Goal: Task Accomplishment & Management: Use online tool/utility

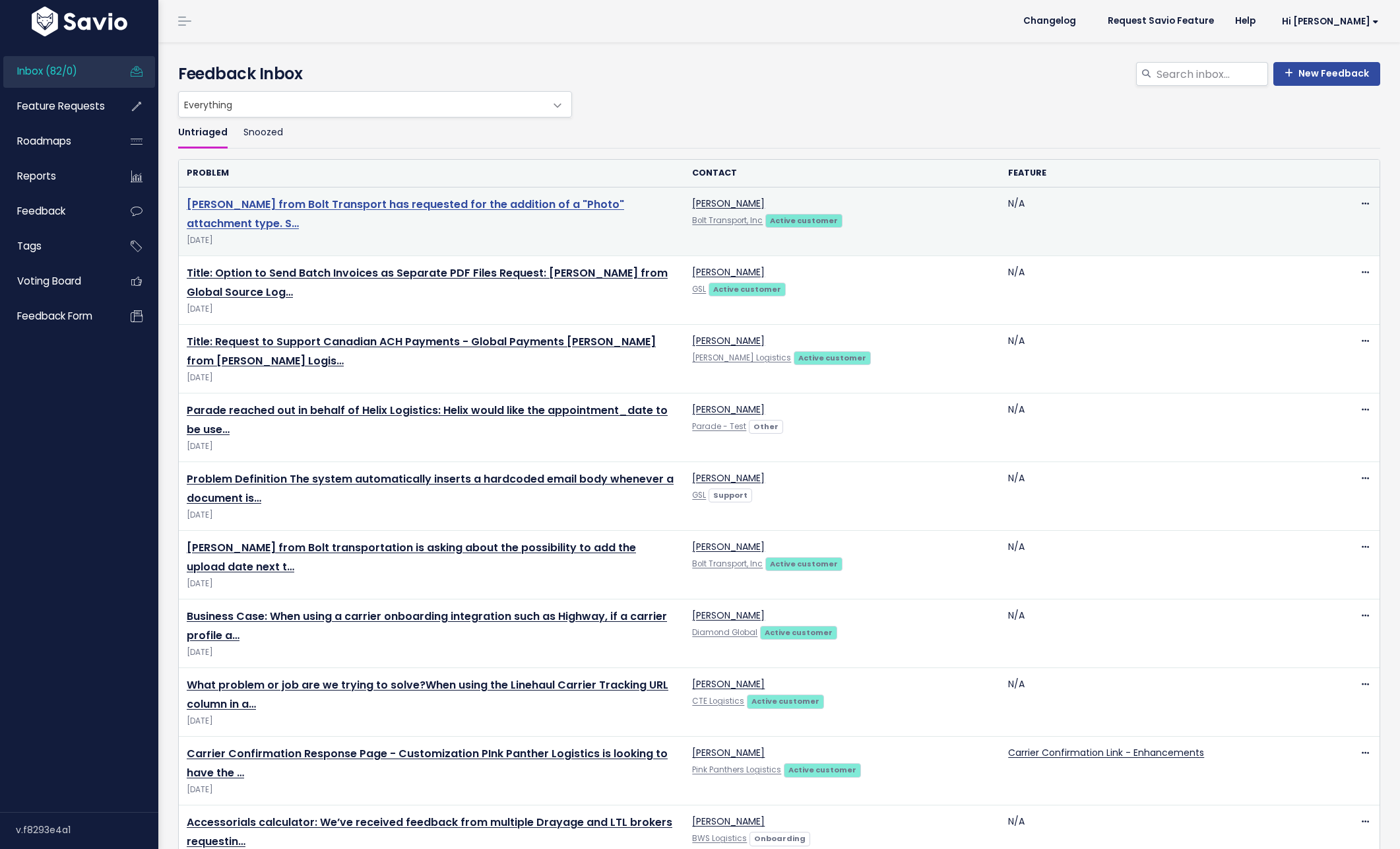
click at [338, 206] on link "[PERSON_NAME] from Bolt Transport has requested for the addition of a "Photo" a…" at bounding box center [406, 213] width 438 height 34
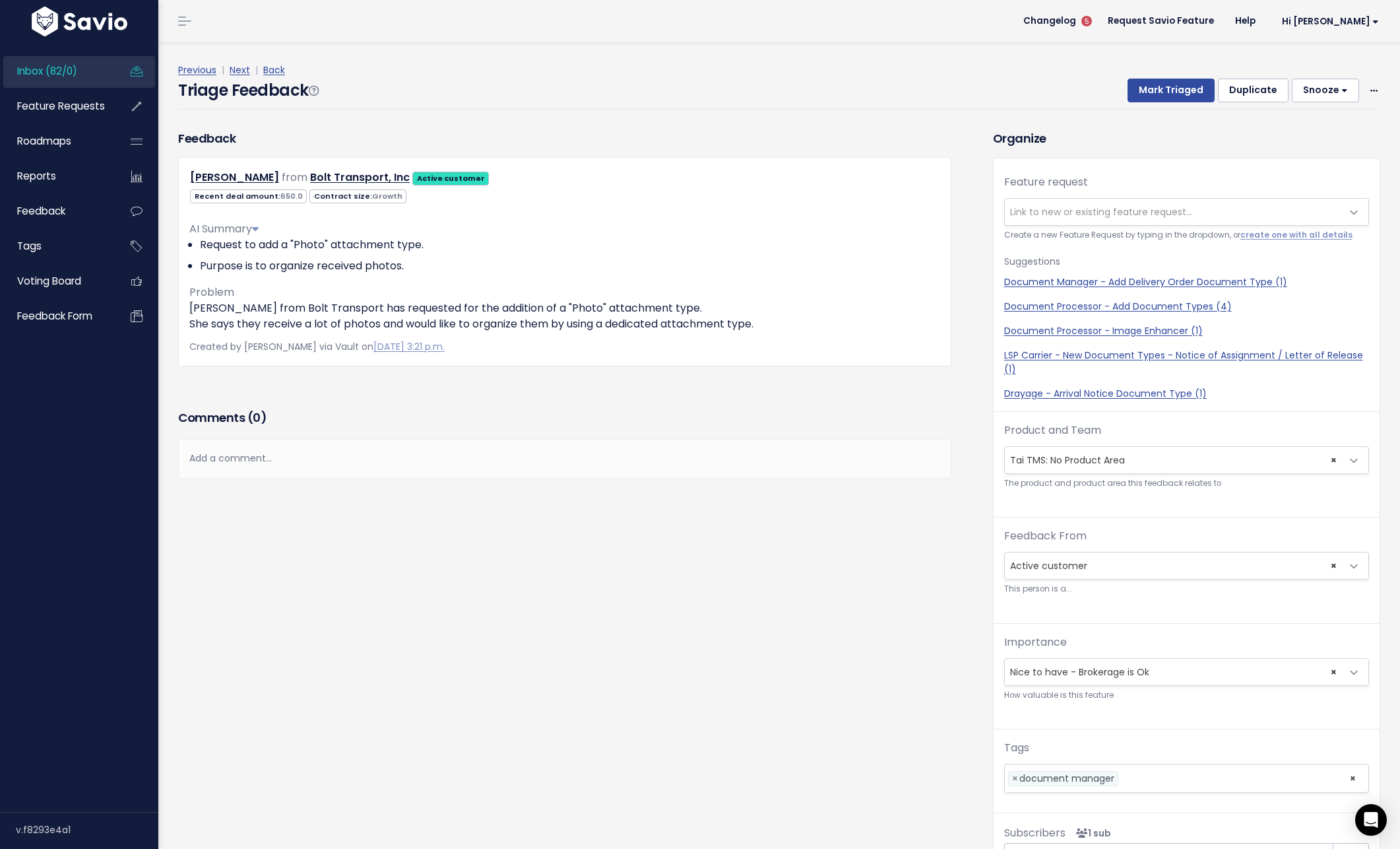
click at [1049, 215] on span "Link to new or existing feature request..." at bounding box center [1101, 211] width 182 height 13
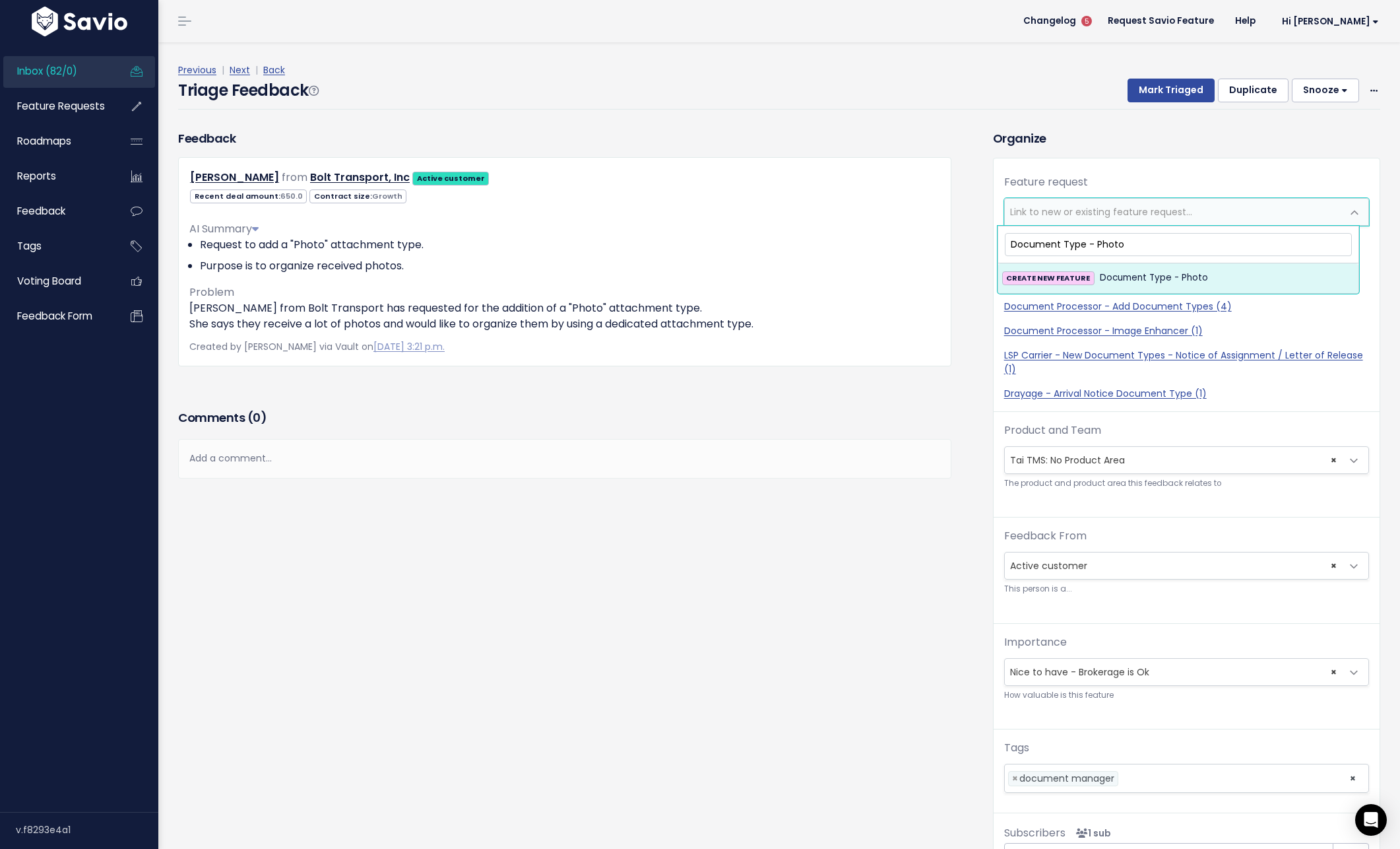
type input "Document Type - Photo"
click at [1140, 276] on span "Document Type - Photo" at bounding box center [1153, 278] width 108 height 16
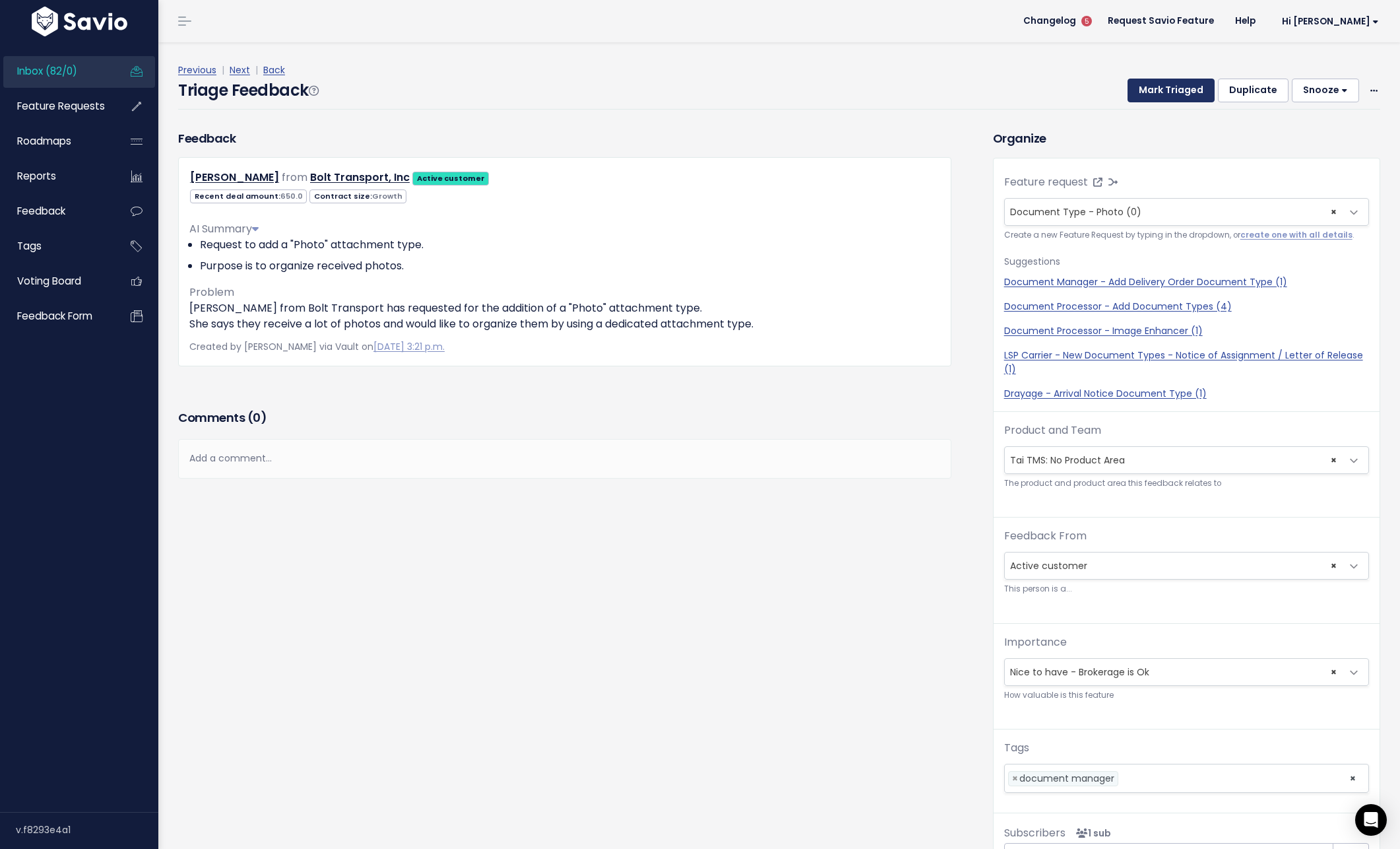
click at [1164, 90] on button "Mark Triaged" at bounding box center [1171, 90] width 87 height 24
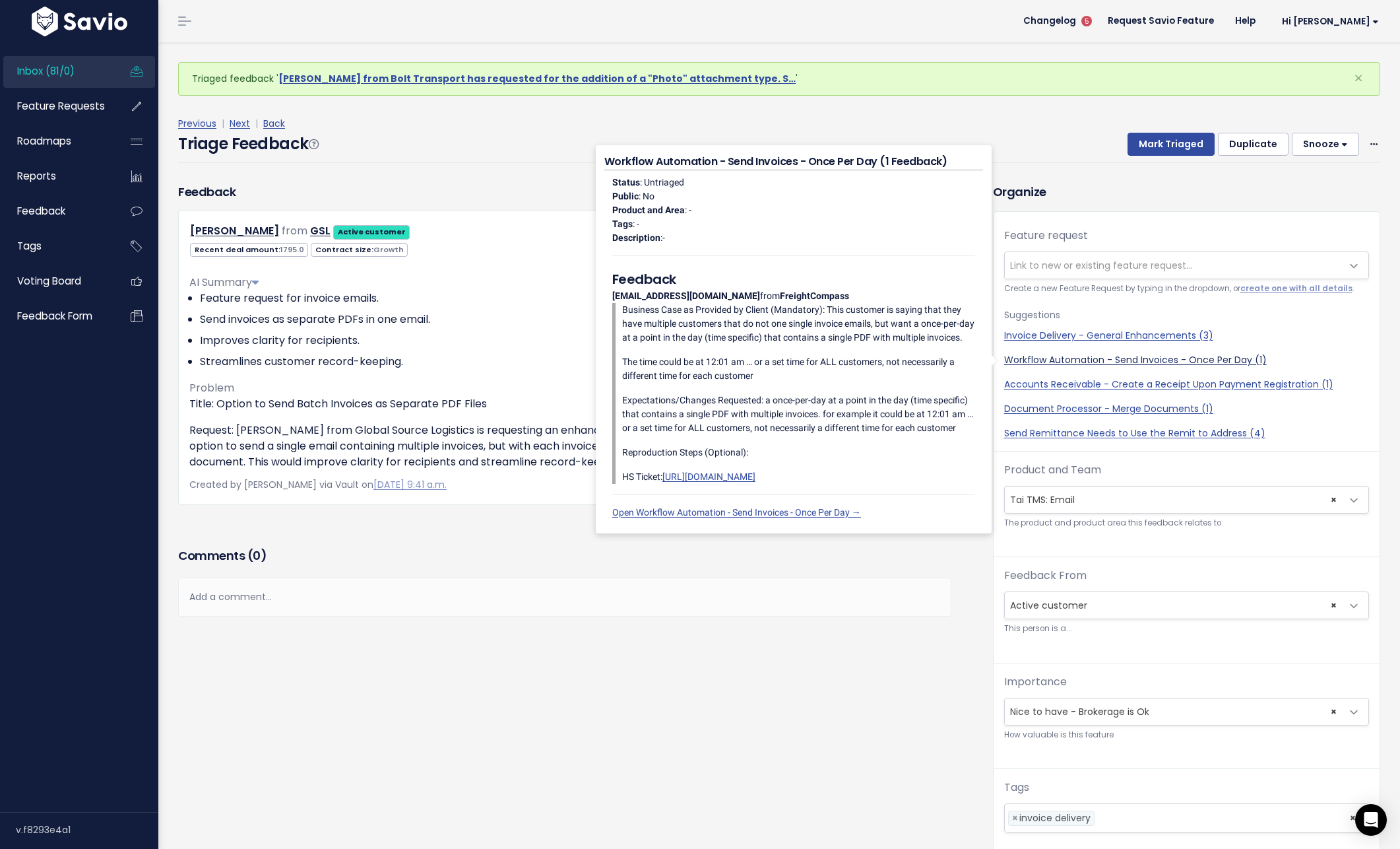
click at [1090, 358] on link "Workflow Automation - Send Invoices - Once Per Day (1)" at bounding box center [1187, 360] width 365 height 14
select select "47337"
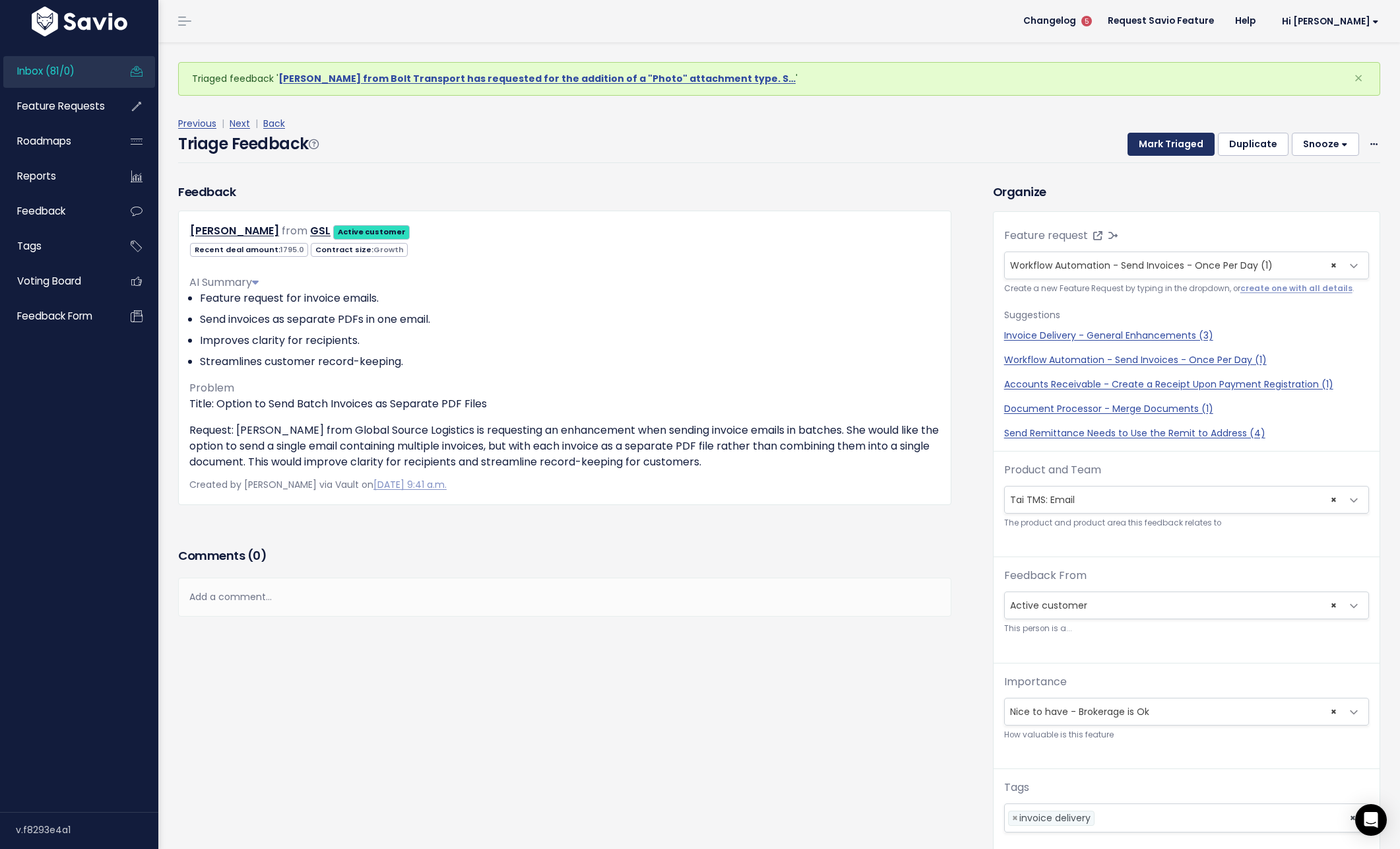
click at [1159, 133] on button "Mark Triaged" at bounding box center [1171, 144] width 87 height 24
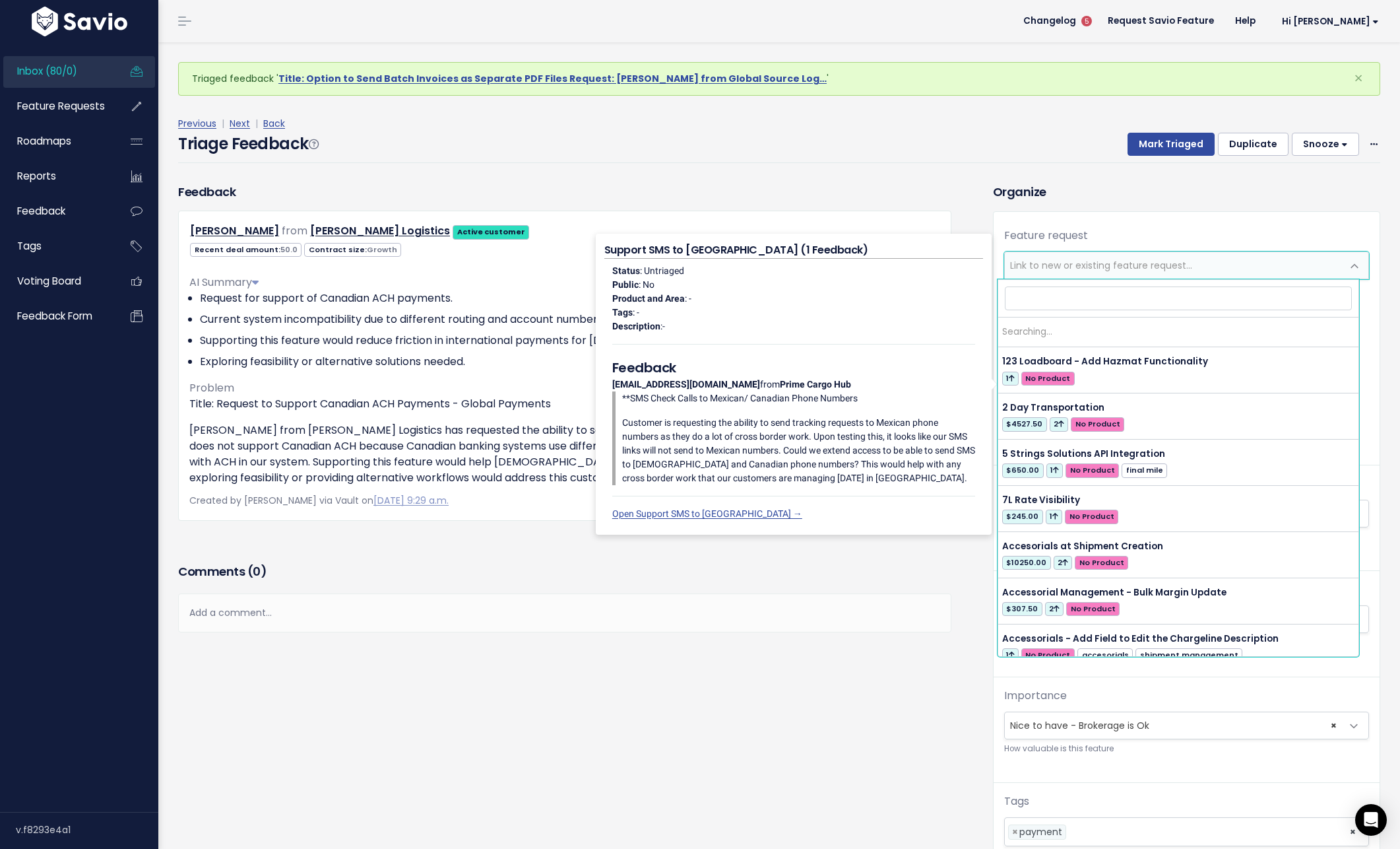
click at [1026, 266] on span "Link to new or existing feature request..." at bounding box center [1101, 265] width 182 height 13
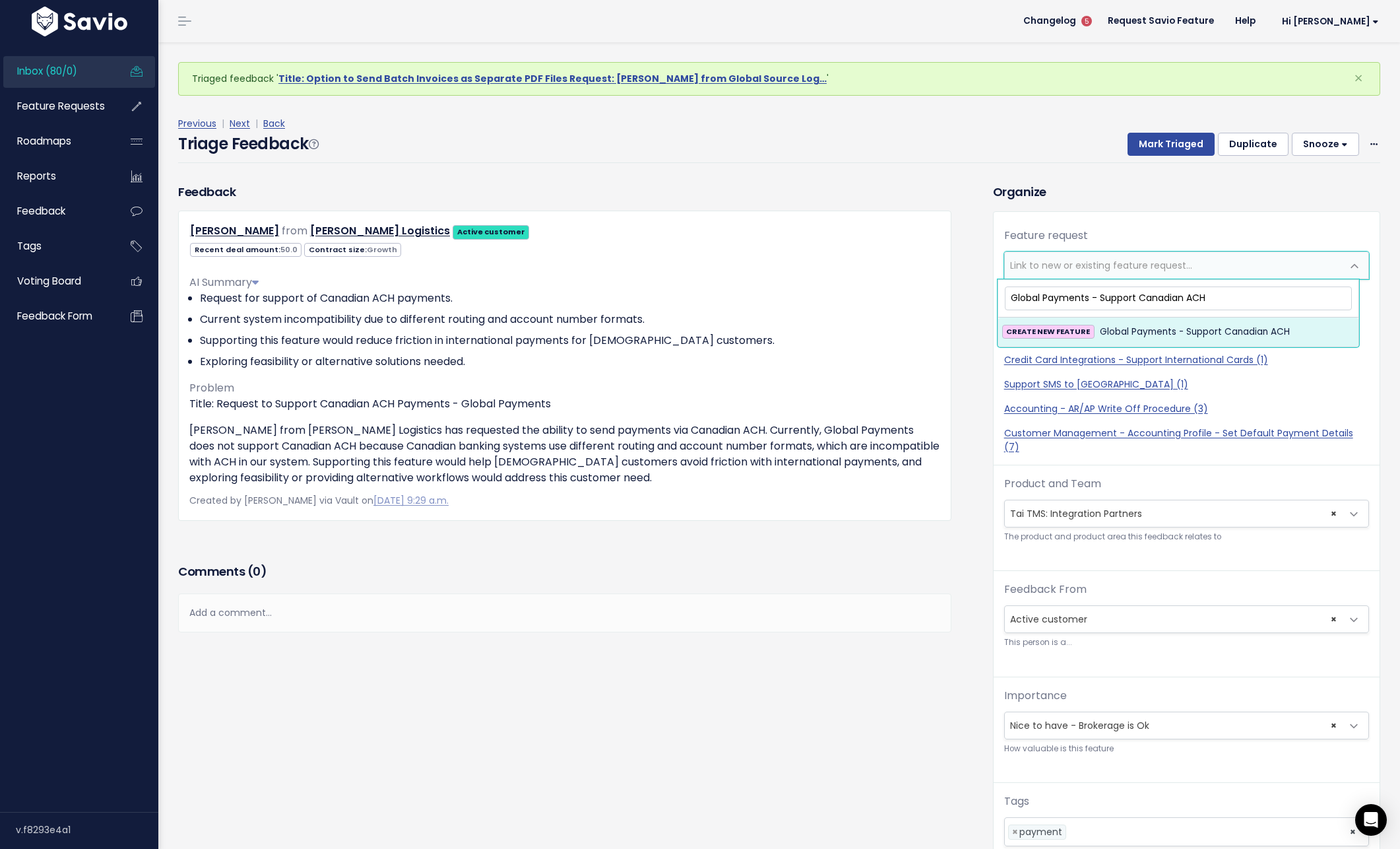
type input "Global Payments - Support Canadian ACH"
click at [1117, 331] on span "Global Payments - Support Canadian ACH" at bounding box center [1194, 332] width 190 height 16
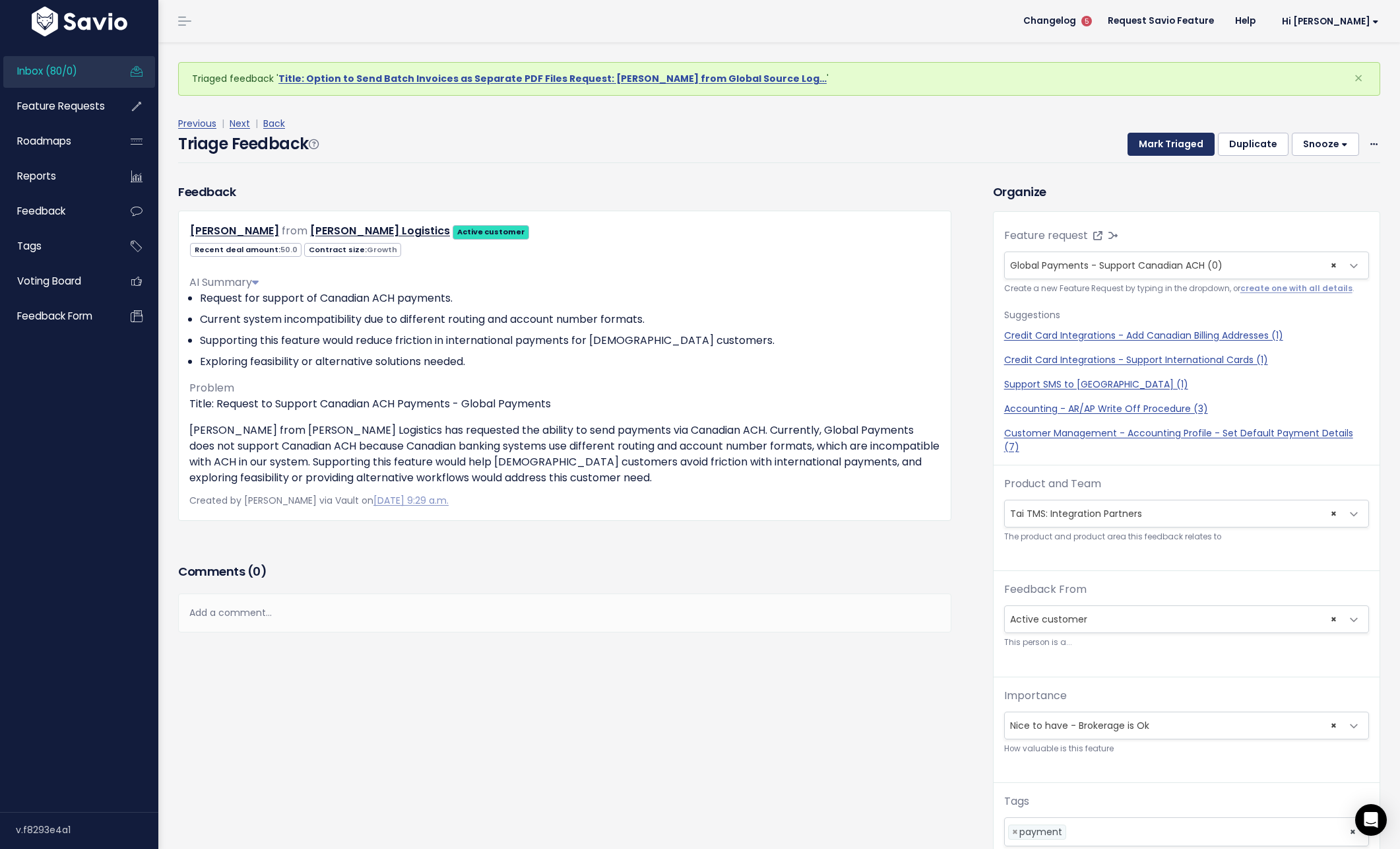
click at [1188, 143] on button "Mark Triaged" at bounding box center [1171, 144] width 87 height 24
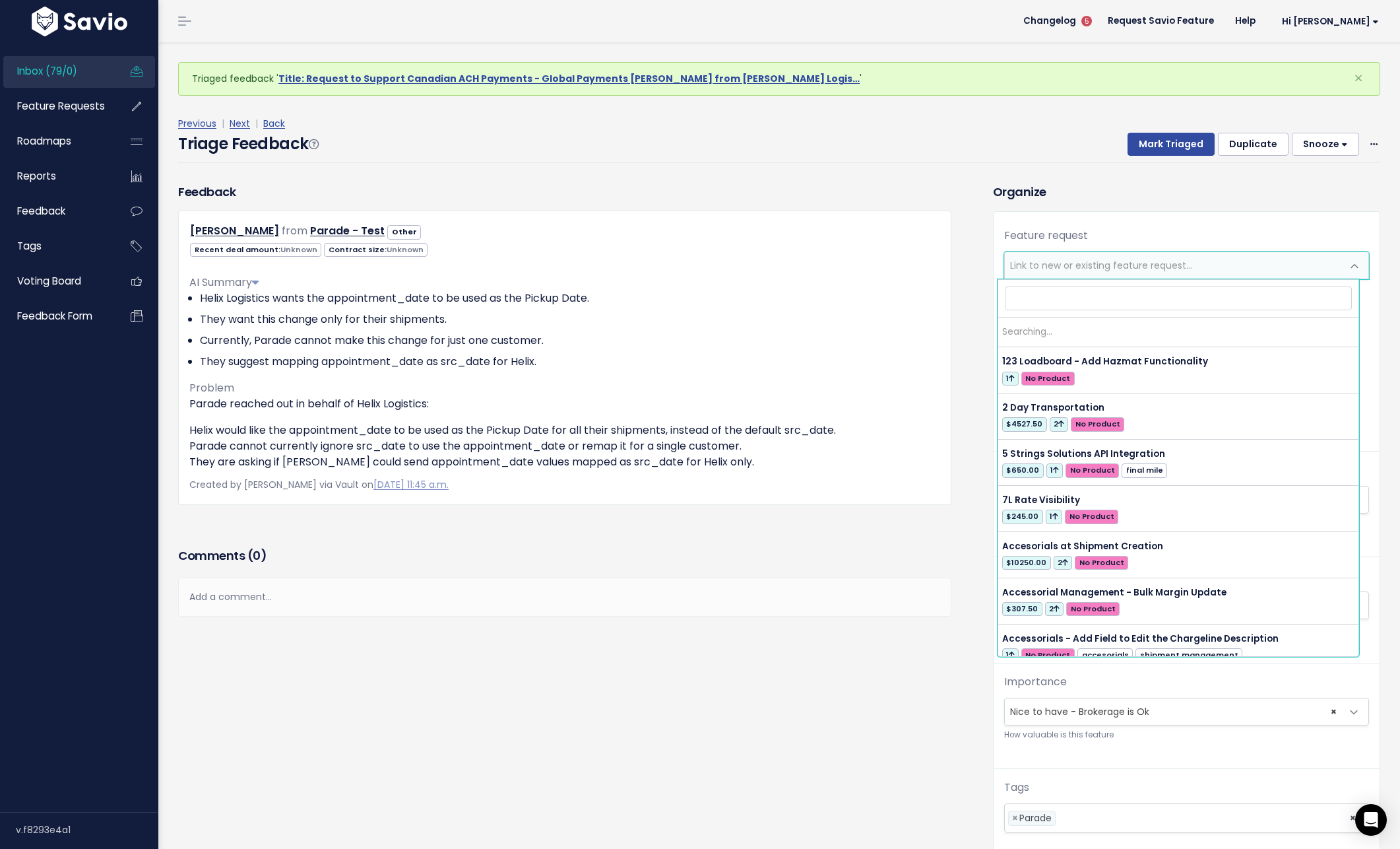
click at [1058, 273] on span "Link to new or existing feature request..." at bounding box center [1173, 265] width 338 height 26
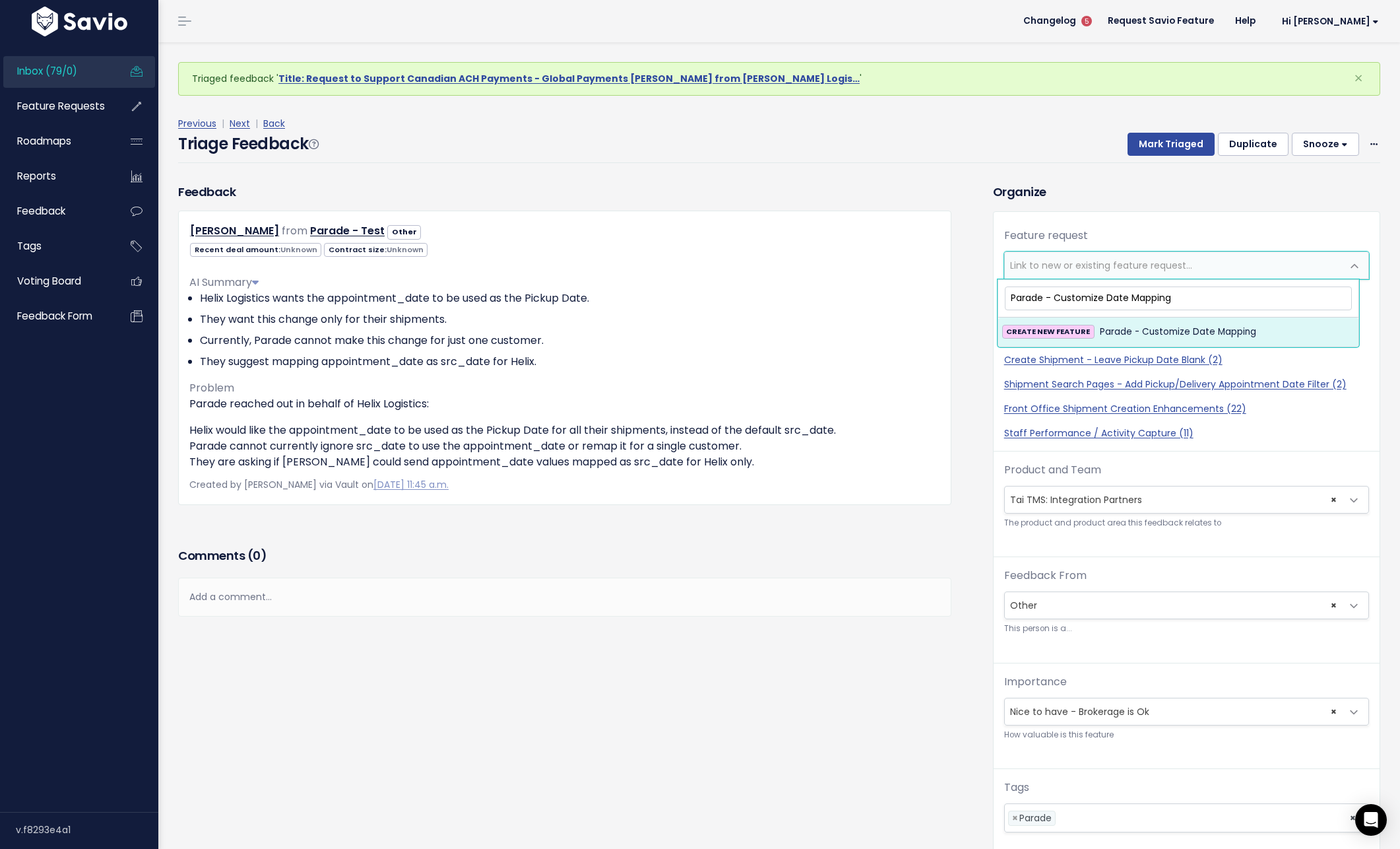
type input "Parade - Customize Date Mapping"
click at [1091, 330] on span "CREATE NEW FEATURE" at bounding box center [1048, 331] width 92 height 14
